Goal: Transaction & Acquisition: Purchase product/service

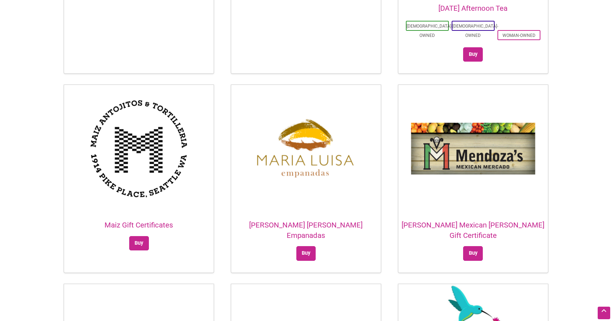
scroll to position [1039, 0]
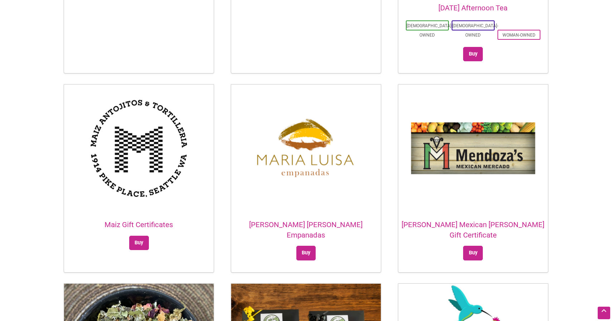
click at [306, 180] on img at bounding box center [306, 147] width 150 height 127
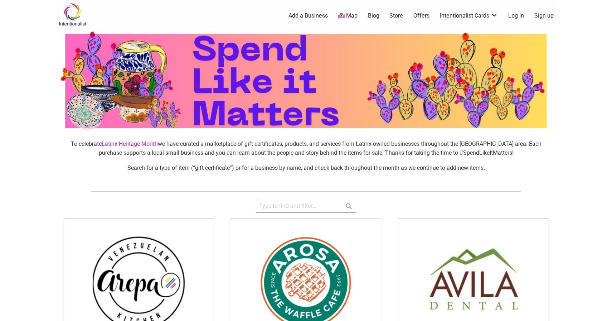
click at [274, 205] on input "search" at bounding box center [306, 206] width 100 height 14
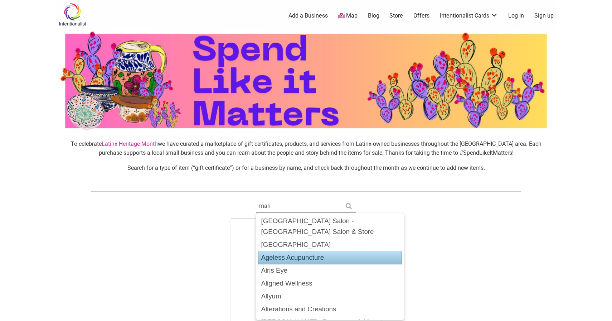
type input "mari"
click at [213, 255] on div "Sorry... no matching products. Arepa Venezuelan Kitchen Gift Certificate Buy Th…" at bounding box center [305, 312] width 501 height 199
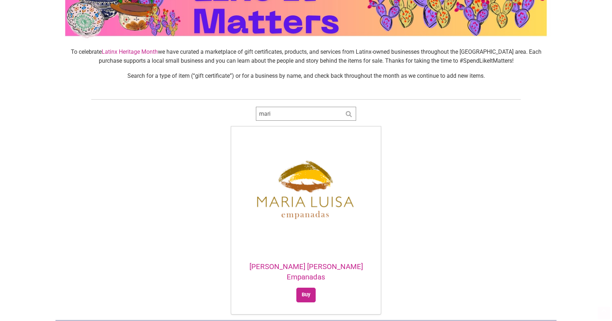
scroll to position [117, 0]
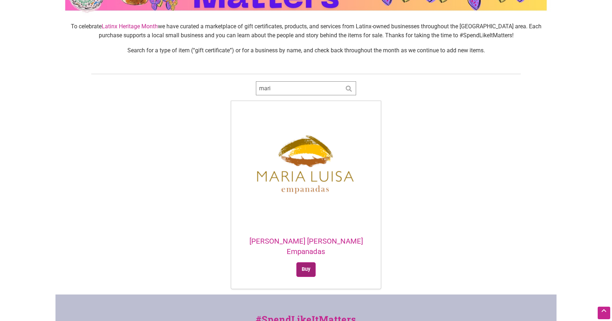
click at [308, 262] on link "Buy" at bounding box center [306, 269] width 20 height 15
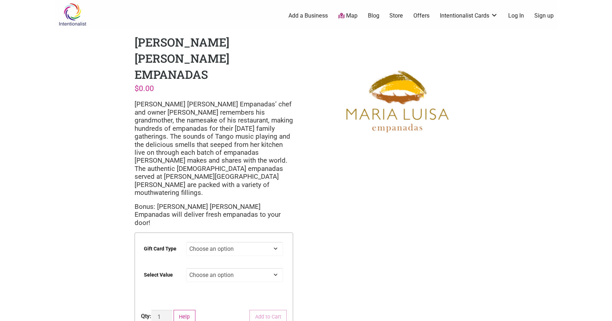
click at [228, 242] on select "Choose an option Digital" at bounding box center [234, 249] width 97 height 14
select select "Digital"
click at [186, 242] on select "Choose an option Digital" at bounding box center [234, 249] width 97 height 14
click at [233, 268] on select "Choose an option $25 $50 $100 $200 $500" at bounding box center [234, 275] width 97 height 14
click at [186, 268] on select "Choose an option $25 $50 $100 $200 $500" at bounding box center [234, 275] width 97 height 14
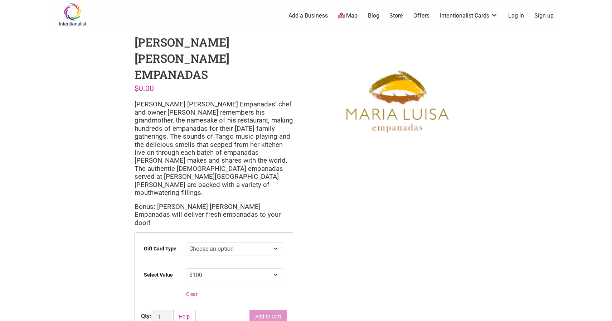
select select "$100"
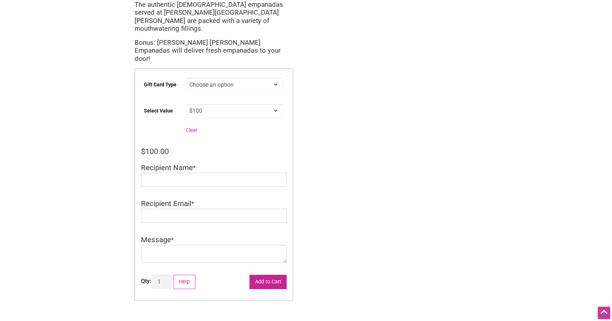
scroll to position [165, 0]
click at [220, 171] on input "Recipient Name" at bounding box center [214, 178] width 146 height 14
type input "454"
click at [219, 208] on input "Recipient Email" at bounding box center [214, 215] width 146 height 14
type input "dmvilla05@gmail.com"
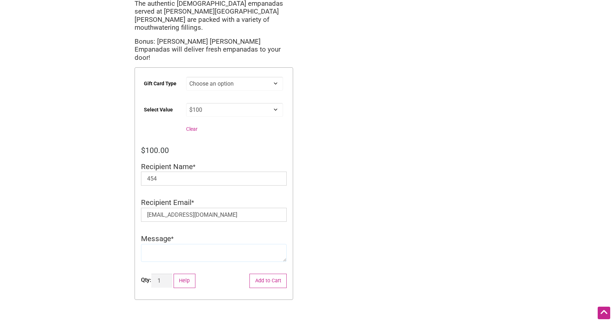
click at [212, 244] on textarea "Message" at bounding box center [214, 253] width 146 height 18
type textarea "rdsfgsf"
click at [204, 208] on input "dmvilla05@gmail.com" at bounding box center [214, 215] width 146 height 14
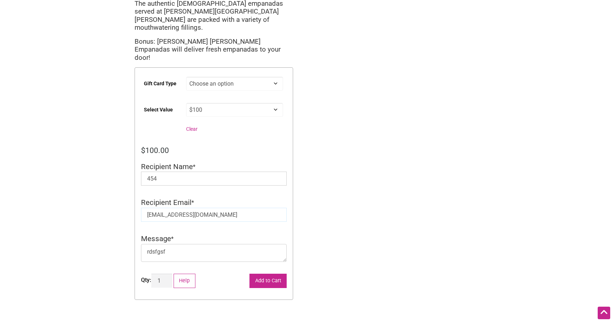
type input "[EMAIL_ADDRESS][DOMAIN_NAME]"
click at [264, 274] on button "Add to Cart" at bounding box center [268, 281] width 37 height 15
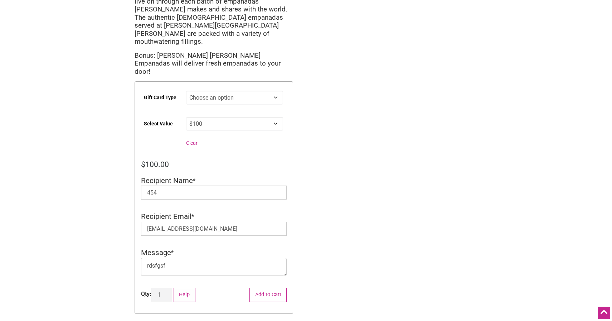
scroll to position [150, 0]
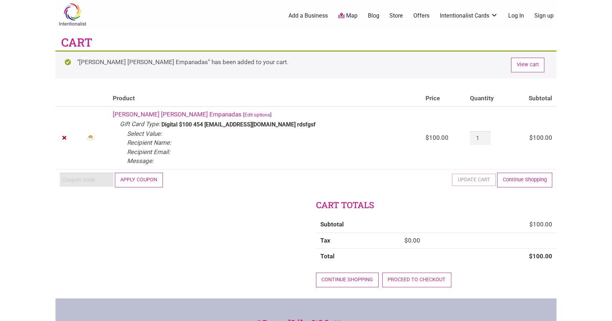
click at [79, 185] on input "Coupon:" at bounding box center [87, 180] width 54 height 14
type input "2025juntos"
click at [137, 180] on button "Apply coupon" at bounding box center [139, 180] width 48 height 15
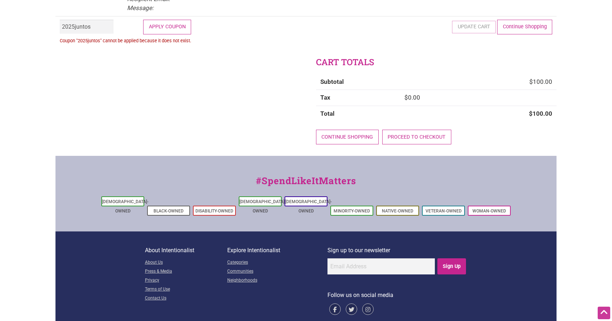
scroll to position [114, 0]
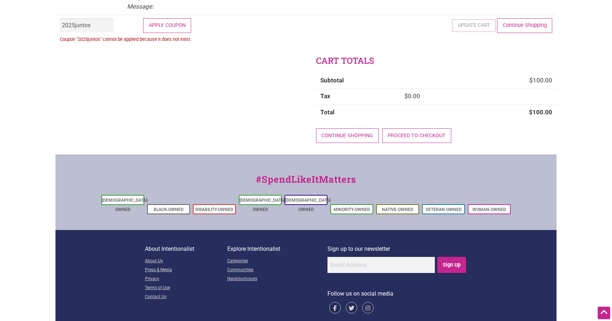
click at [0, 207] on div at bounding box center [0, 207] width 0 height 0
